Goal: Navigation & Orientation: Find specific page/section

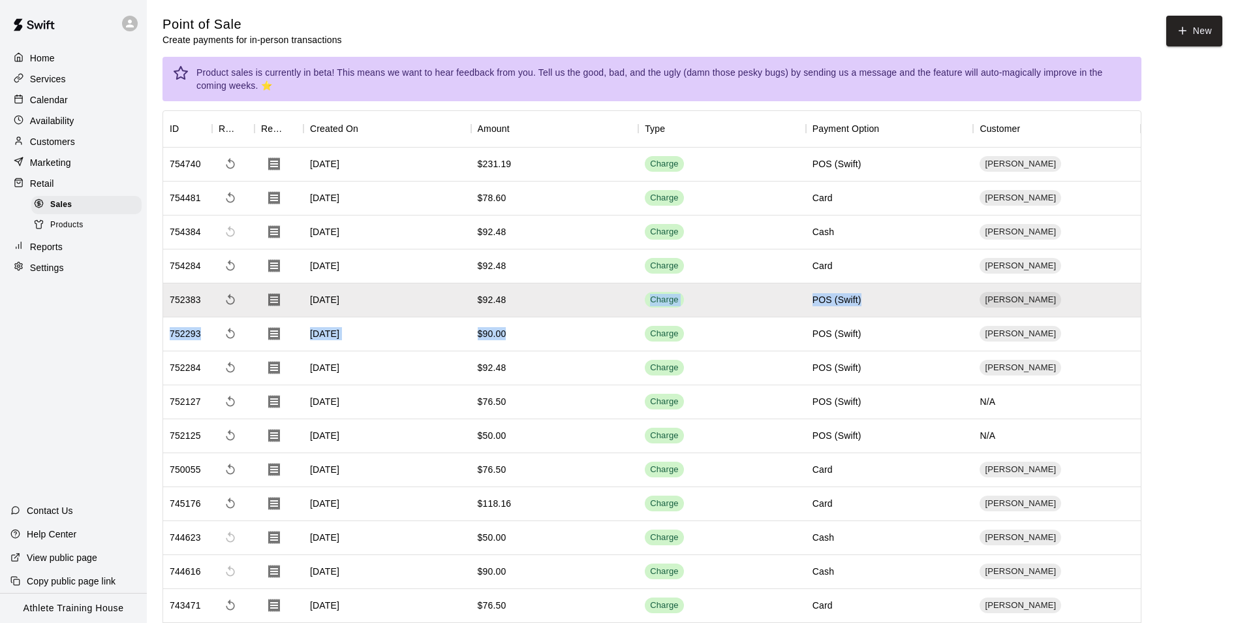
click at [28, 94] on div "Calendar" at bounding box center [73, 100] width 126 height 20
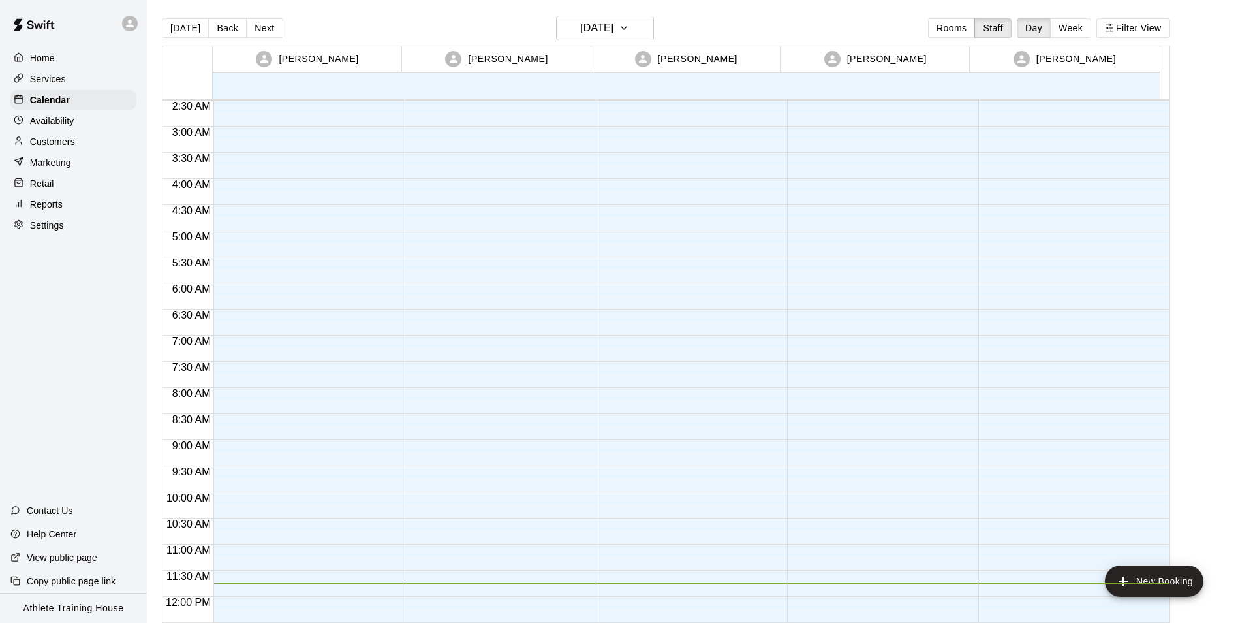
scroll to position [129, 0]
click at [30, 118] on p "Availability" at bounding box center [52, 120] width 44 height 13
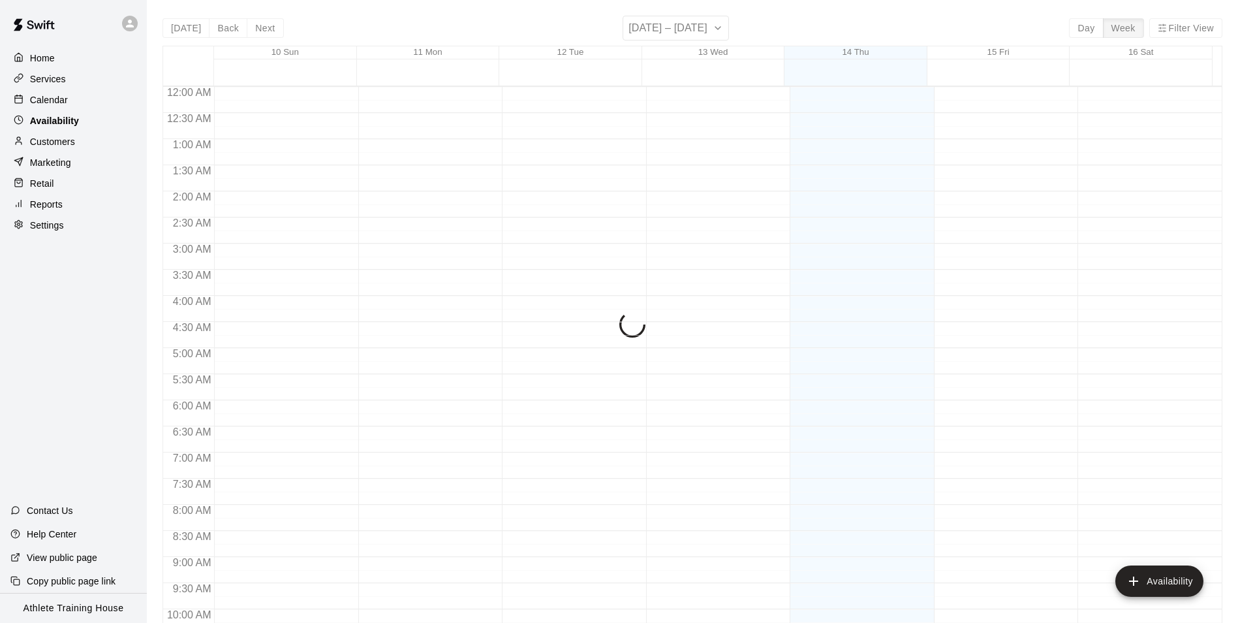
scroll to position [614, 0]
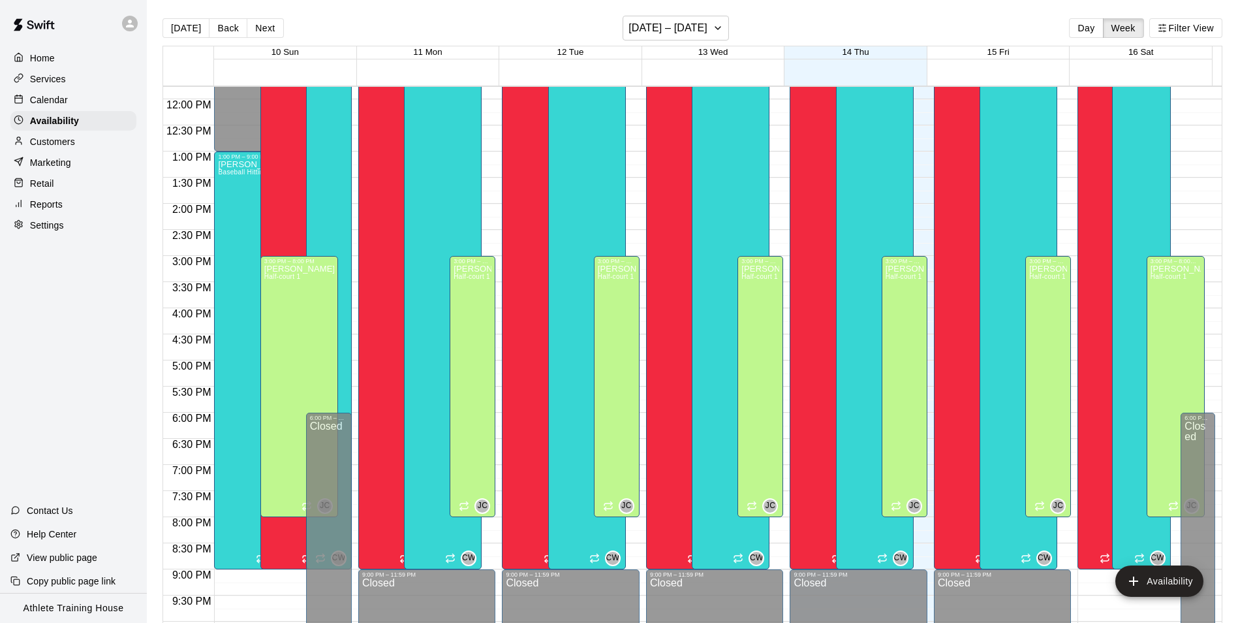
click at [12, 91] on link "Calendar" at bounding box center [73, 100] width 126 height 20
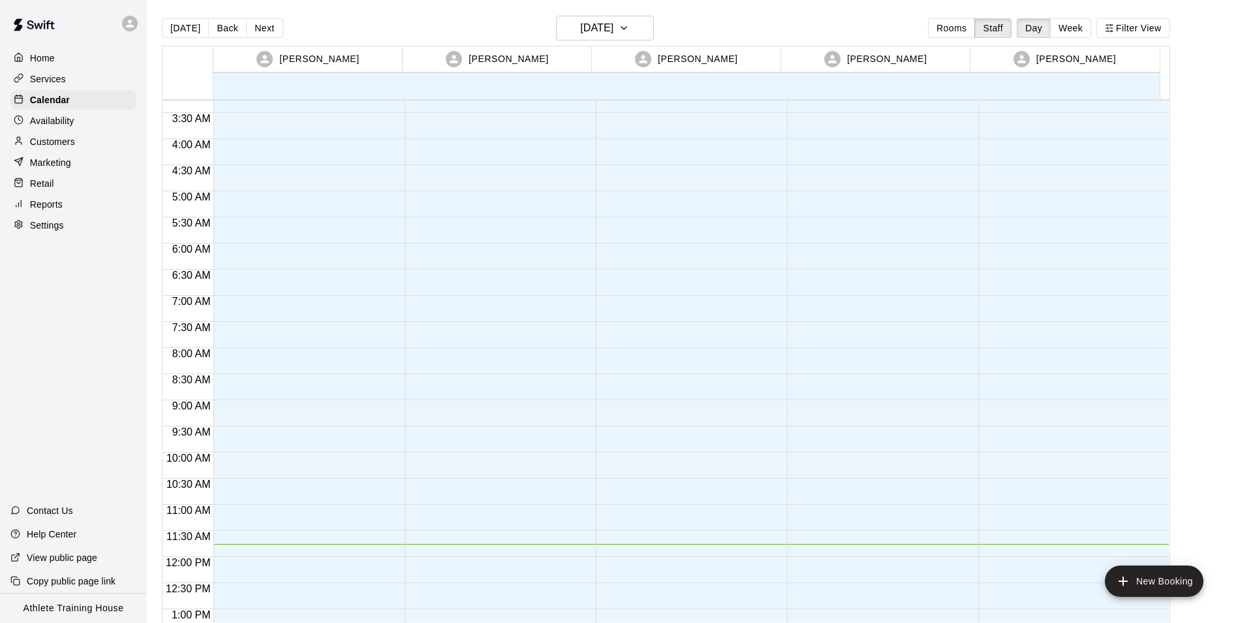
scroll to position [157, 0]
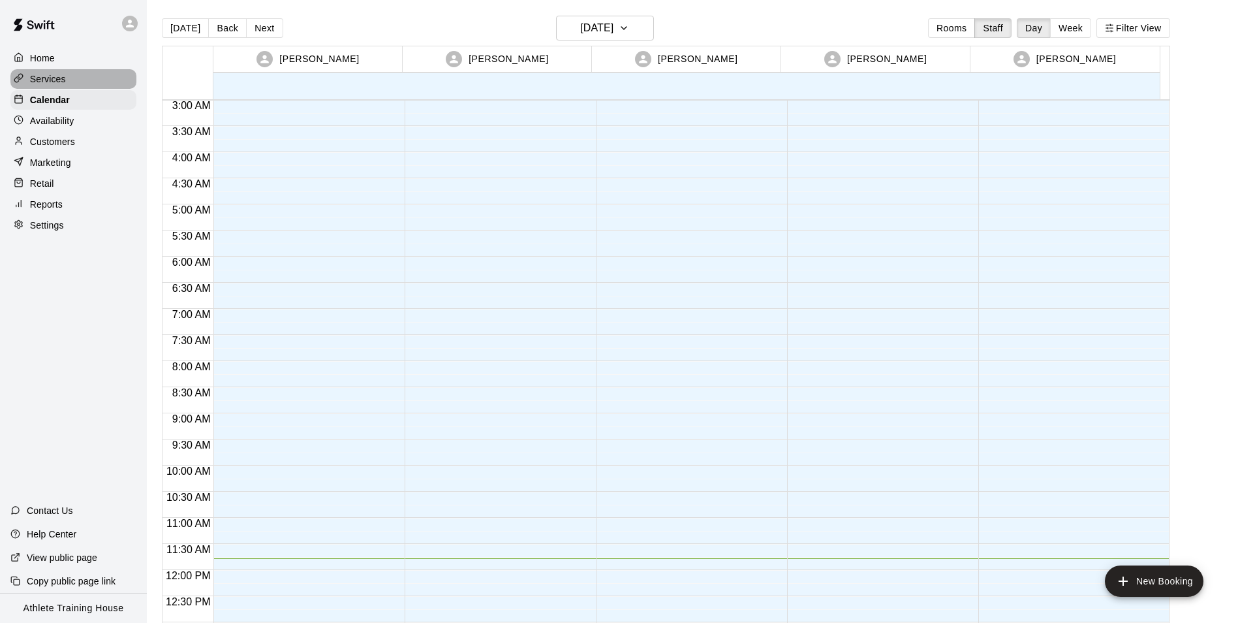
click at [61, 73] on p "Services" at bounding box center [48, 78] width 36 height 13
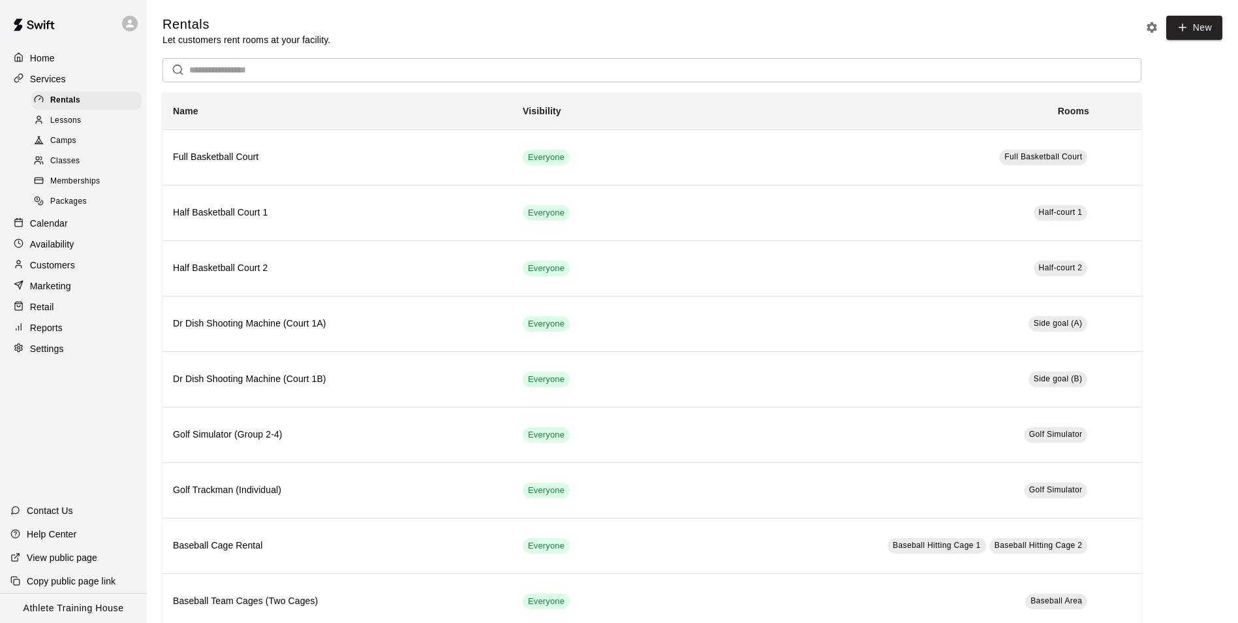
click at [65, 202] on span "Packages" at bounding box center [68, 201] width 37 height 13
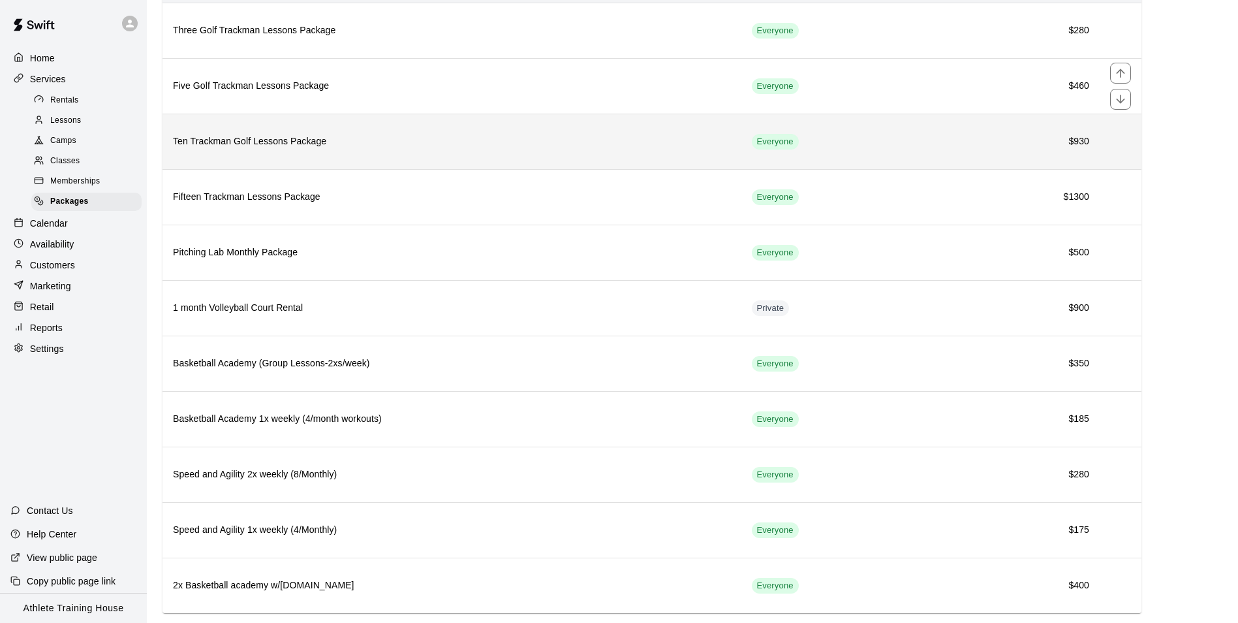
scroll to position [155, 0]
